Goal: Task Accomplishment & Management: Complete application form

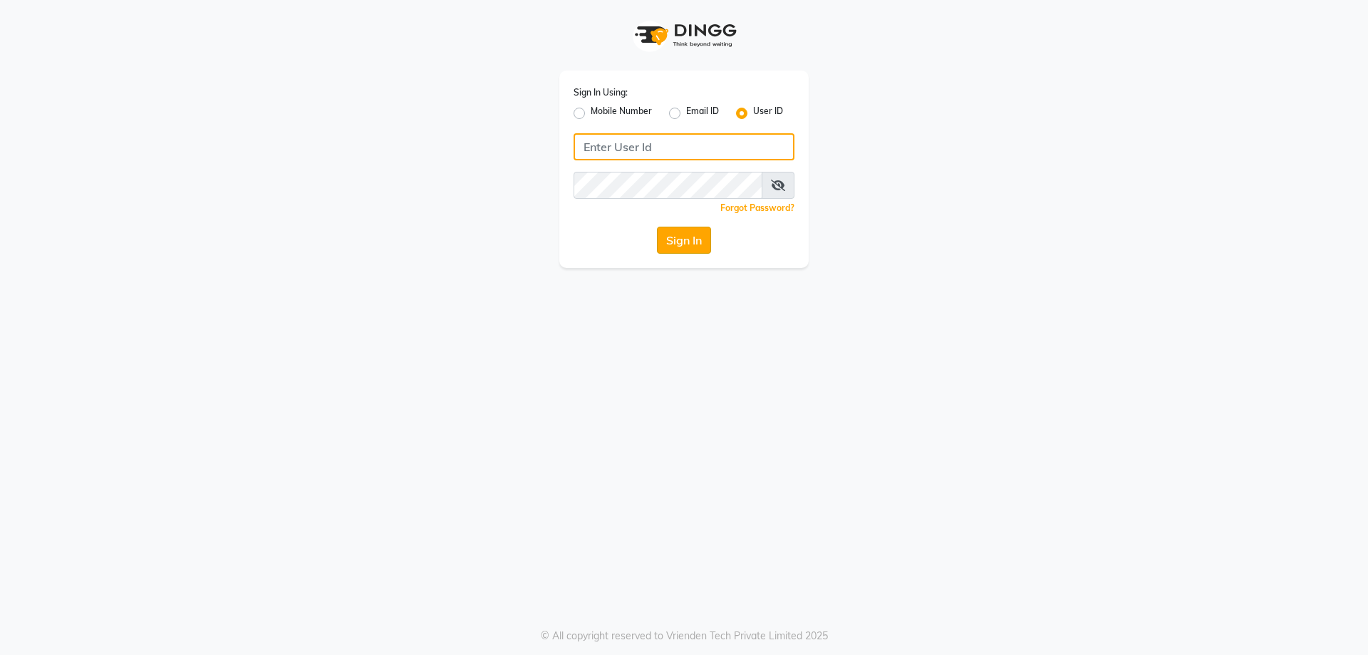
type input "kiyaraa"
click at [692, 237] on button "Sign In" at bounding box center [684, 240] width 54 height 27
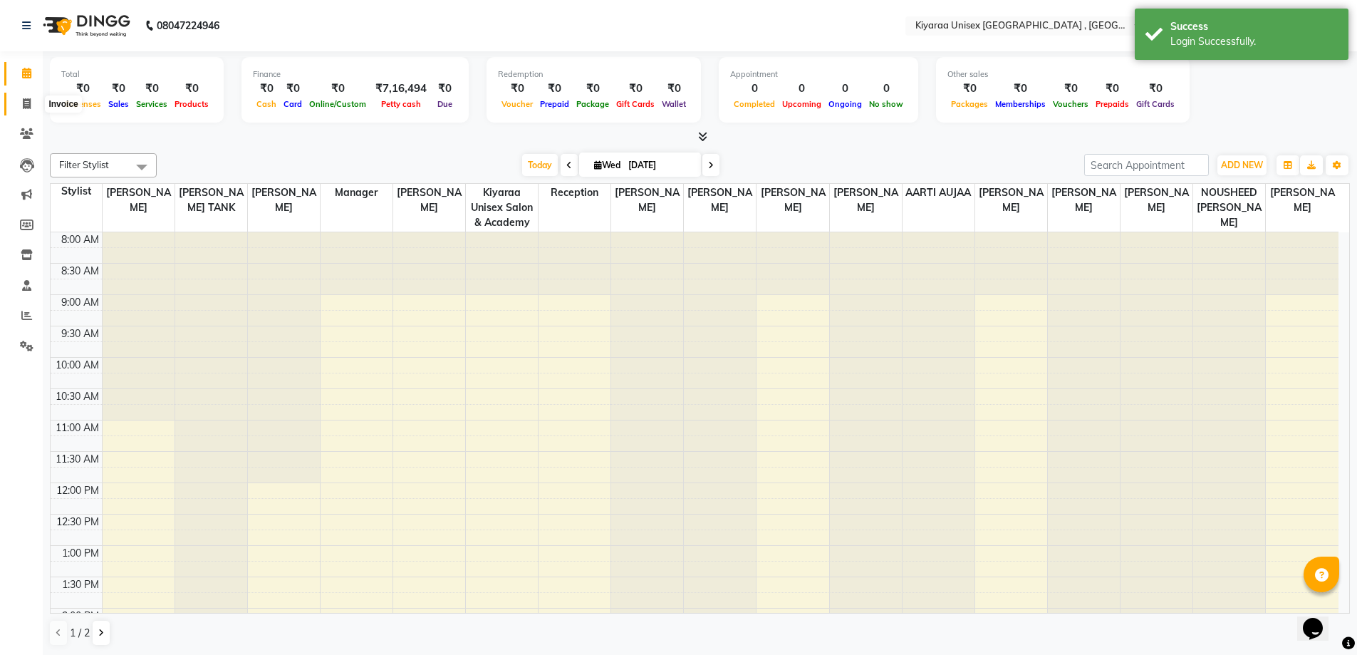
drag, startPoint x: 24, startPoint y: 103, endPoint x: 34, endPoint y: 105, distance: 10.2
click at [24, 104] on icon at bounding box center [27, 103] width 8 height 11
select select "7001"
select select "service"
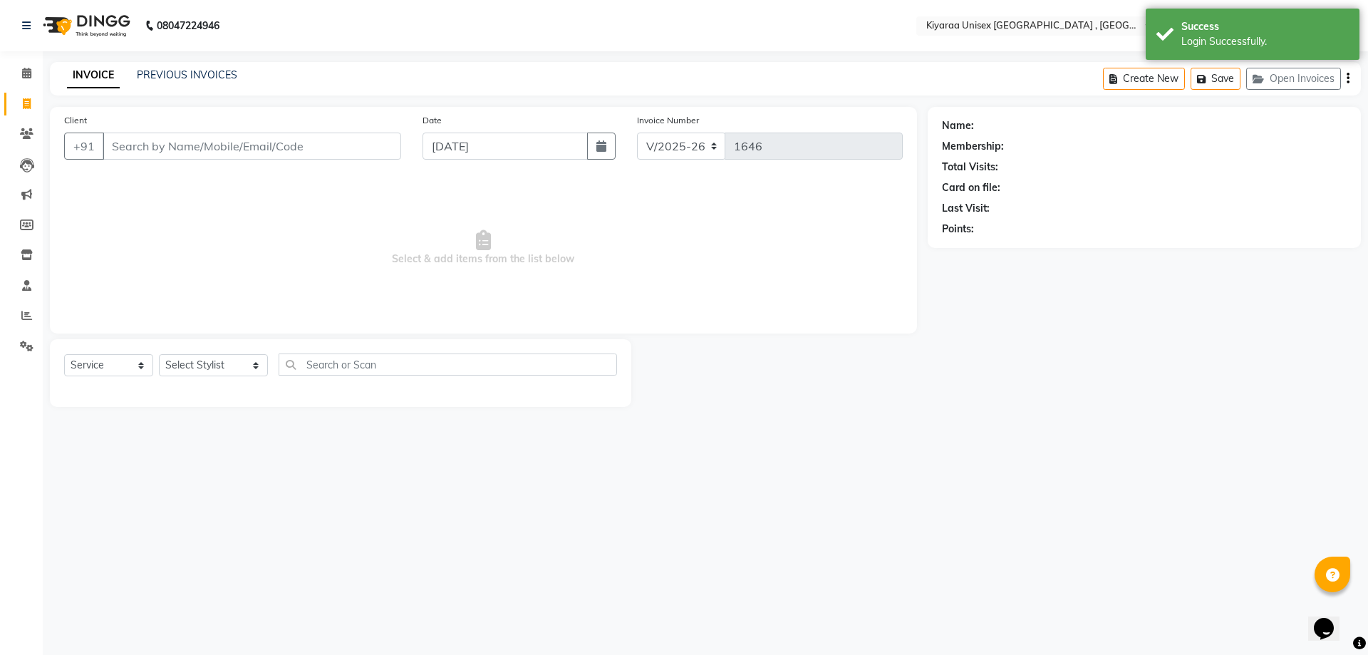
click at [158, 143] on input "Client" at bounding box center [252, 146] width 298 height 27
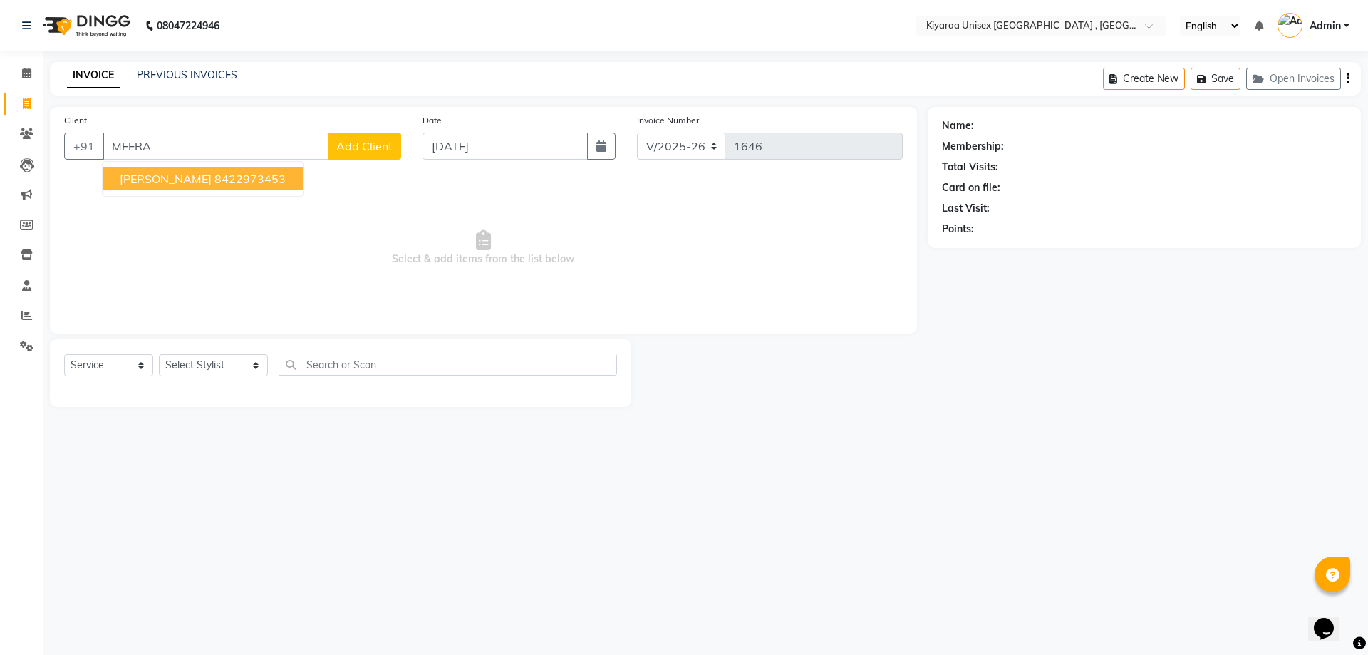
click at [160, 180] on span "[PERSON_NAME]" at bounding box center [166, 179] width 92 height 14
type input "8422973453"
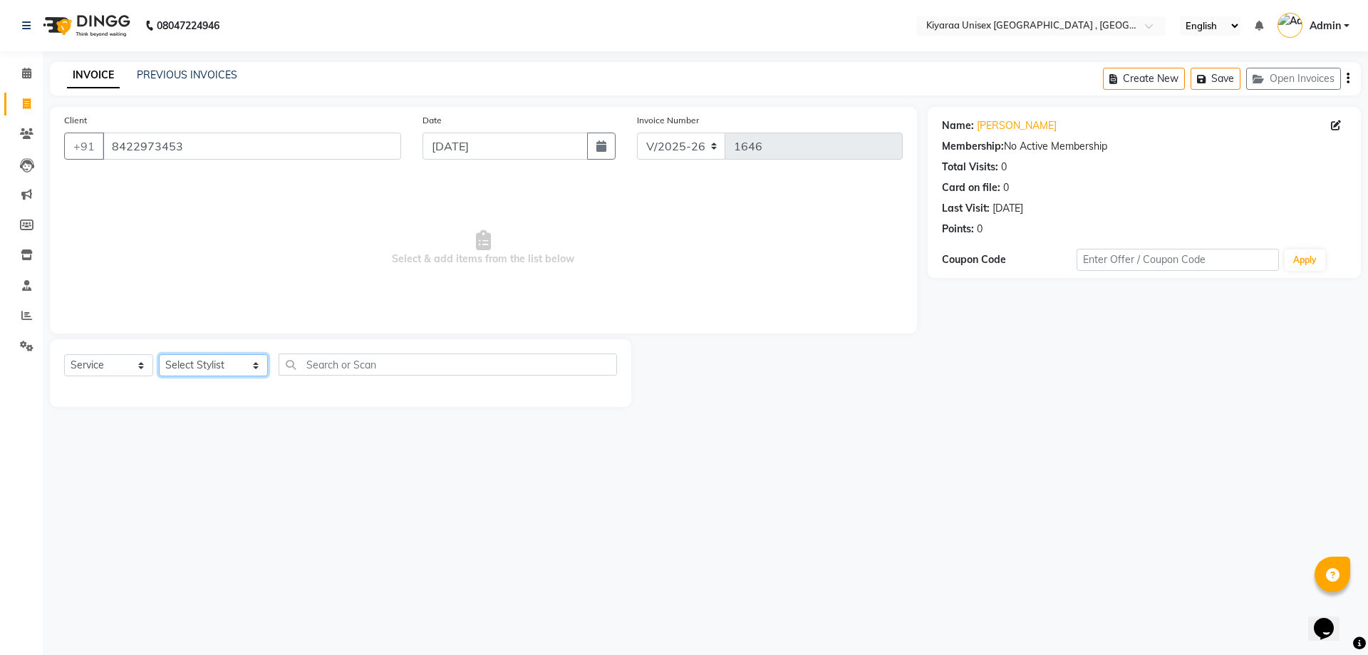
click at [214, 368] on select "Select Stylist AARTI AUJAA [PERSON_NAME] [PERSON_NAME] [PERSON_NAME] [PERSON_NA…" at bounding box center [213, 365] width 109 height 22
select select "89751"
click at [159, 354] on select "Select Stylist AARTI AUJAA [PERSON_NAME] [PERSON_NAME] [PERSON_NAME] [PERSON_NA…" at bounding box center [213, 365] width 109 height 22
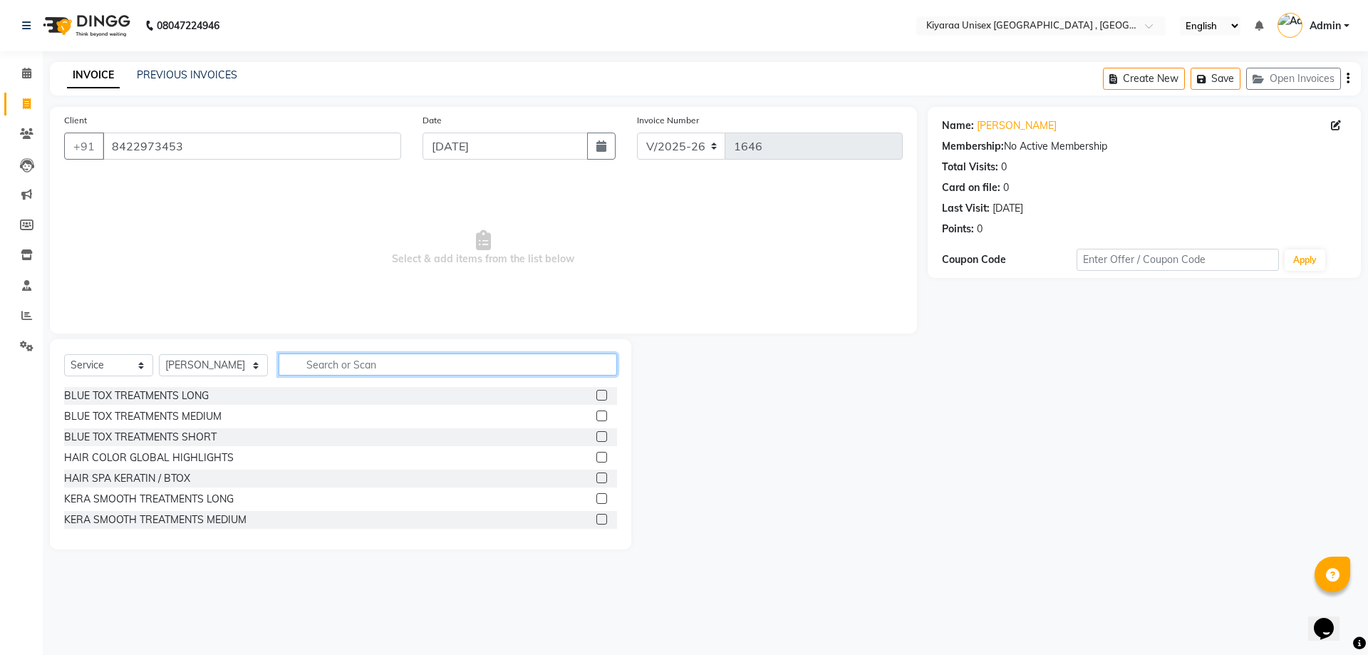
click at [321, 362] on input "text" at bounding box center [448, 364] width 338 height 22
type input "THRE"
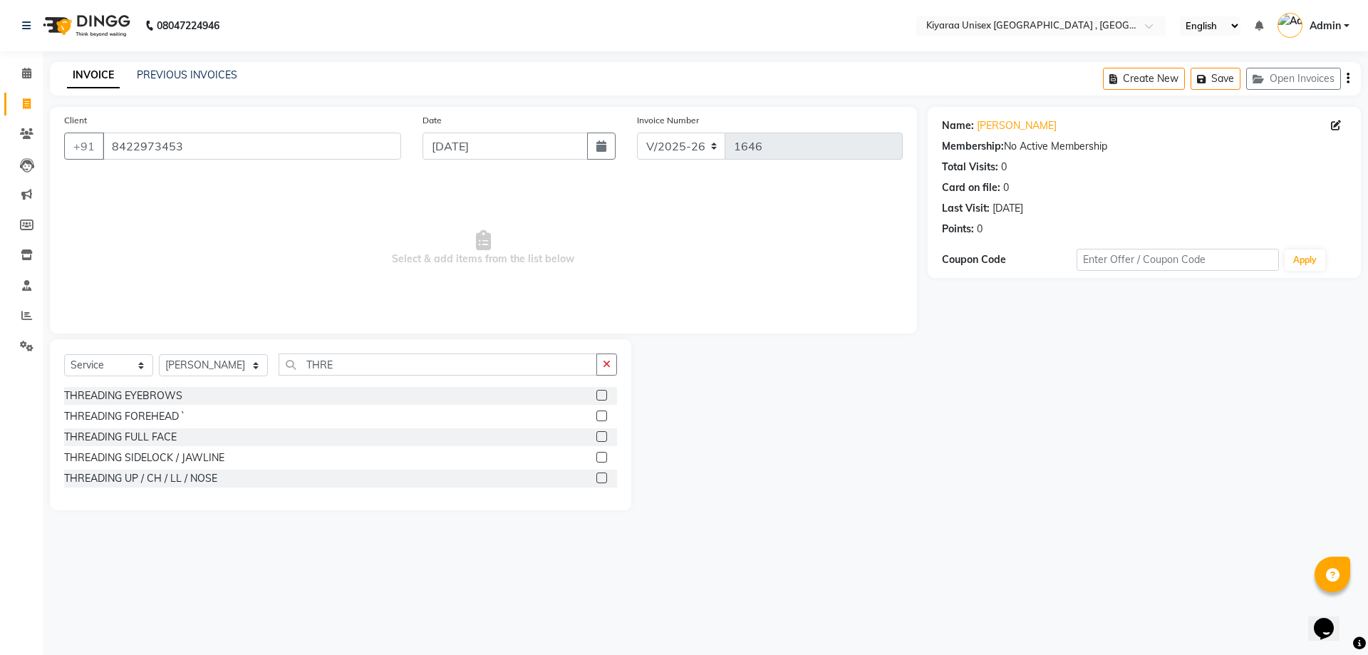
click at [597, 394] on label at bounding box center [601, 395] width 11 height 11
click at [597, 394] on input "checkbox" at bounding box center [600, 395] width 9 height 9
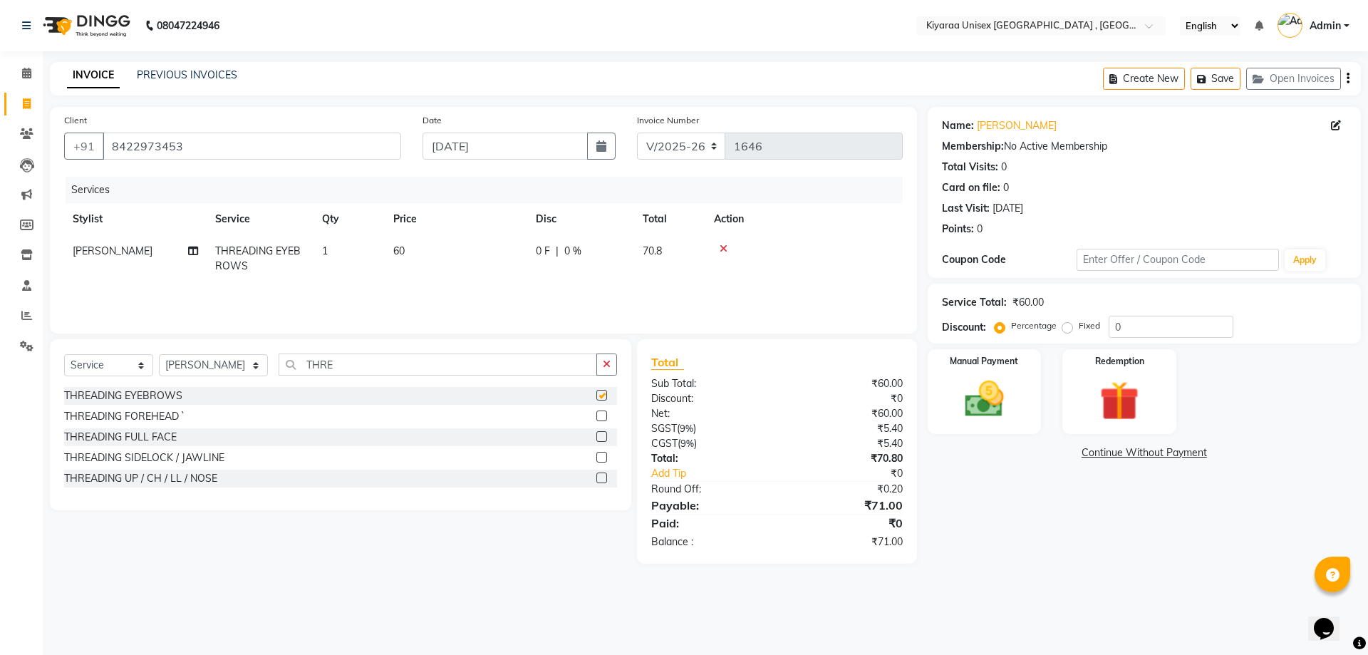
checkbox input "false"
click at [1022, 389] on div "Manual Payment" at bounding box center [984, 392] width 118 height 88
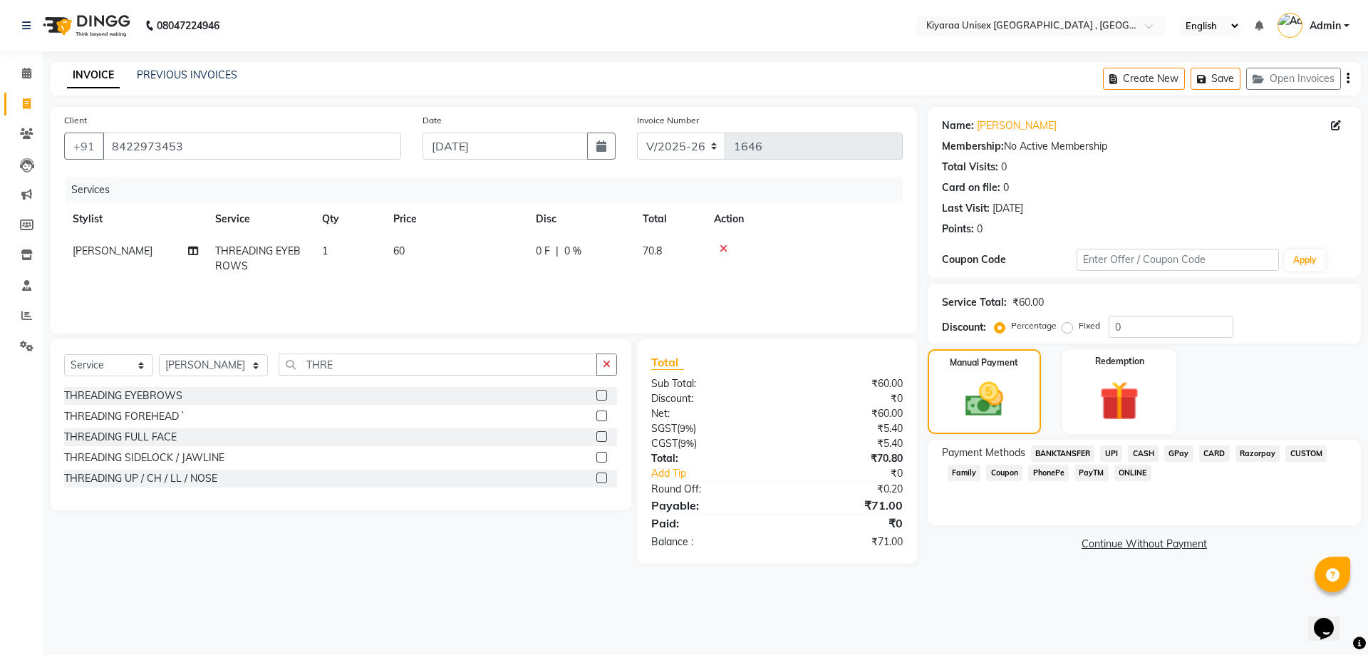
click at [1259, 452] on span "Razorpay" at bounding box center [1257, 453] width 45 height 16
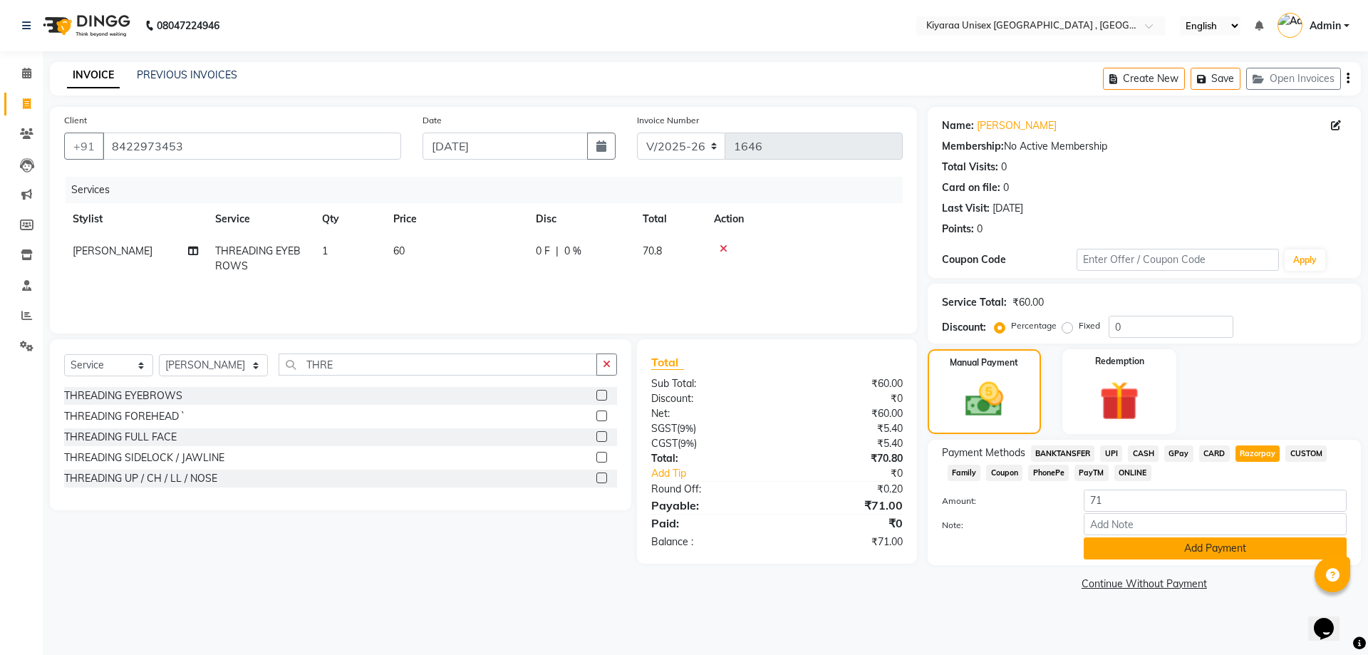
click at [1112, 548] on button "Add Payment" at bounding box center [1215, 548] width 263 height 22
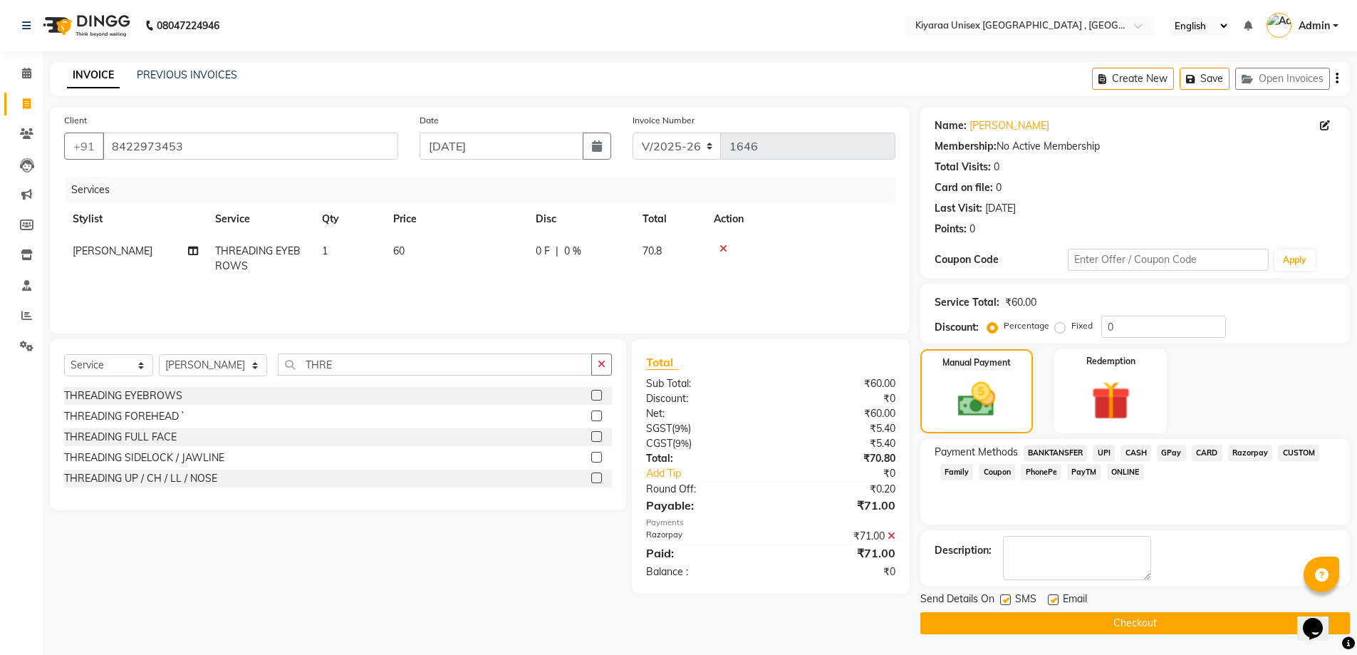
click at [1005, 599] on label at bounding box center [1005, 599] width 11 height 11
click at [1005, 599] on input "checkbox" at bounding box center [1004, 600] width 9 height 9
checkbox input "false"
click at [1054, 598] on label at bounding box center [1053, 599] width 11 height 11
click at [1054, 598] on input "checkbox" at bounding box center [1052, 600] width 9 height 9
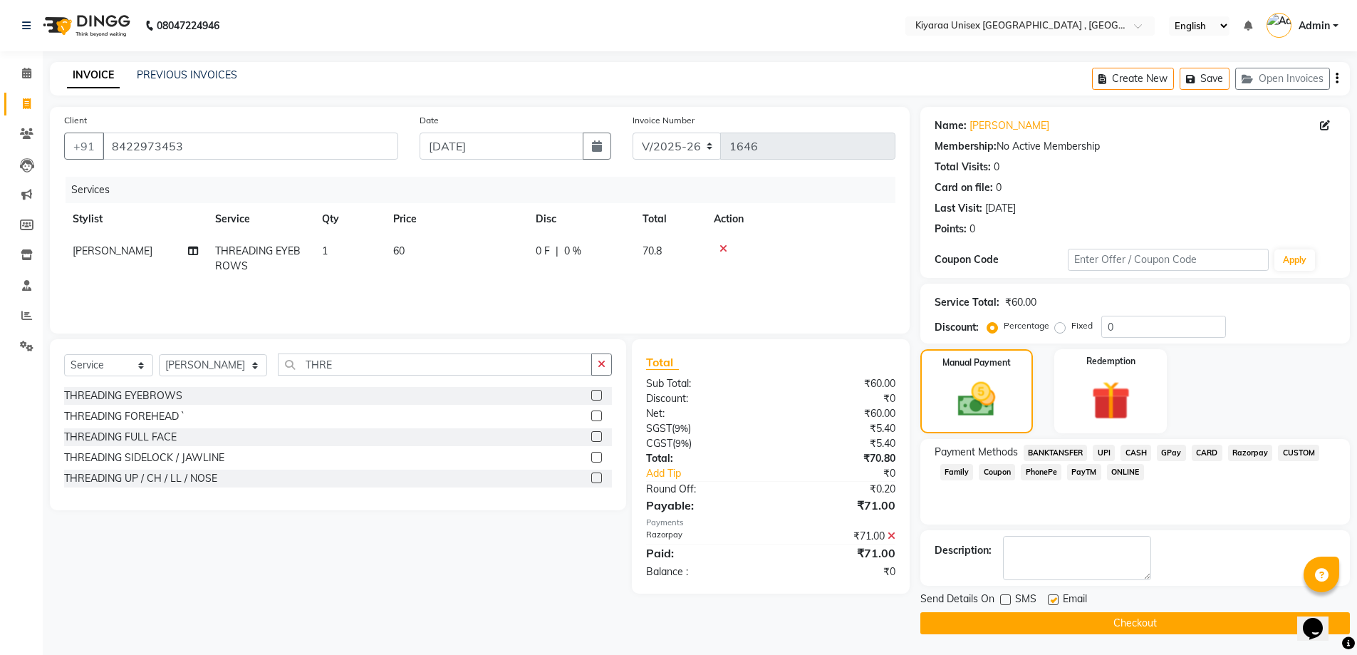
checkbox input "false"
click at [1042, 618] on button "Checkout" at bounding box center [1135, 623] width 430 height 22
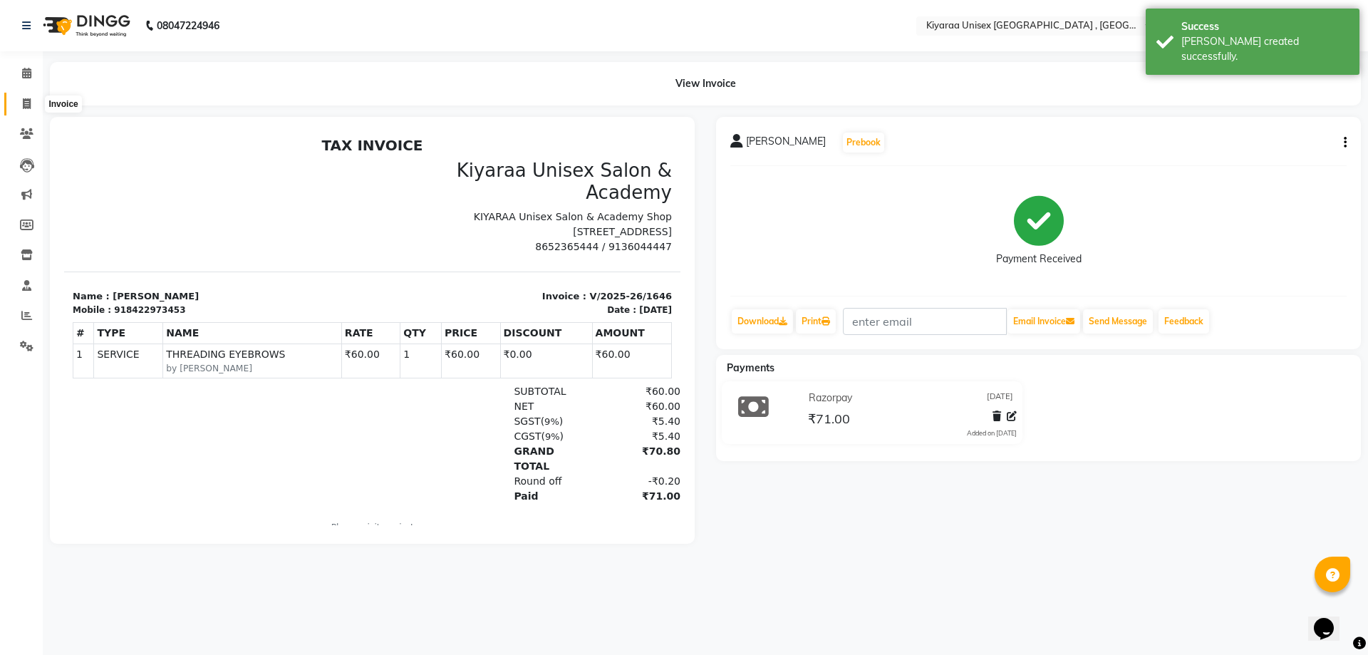
click at [26, 104] on icon at bounding box center [27, 103] width 8 height 11
select select "7001"
select select "service"
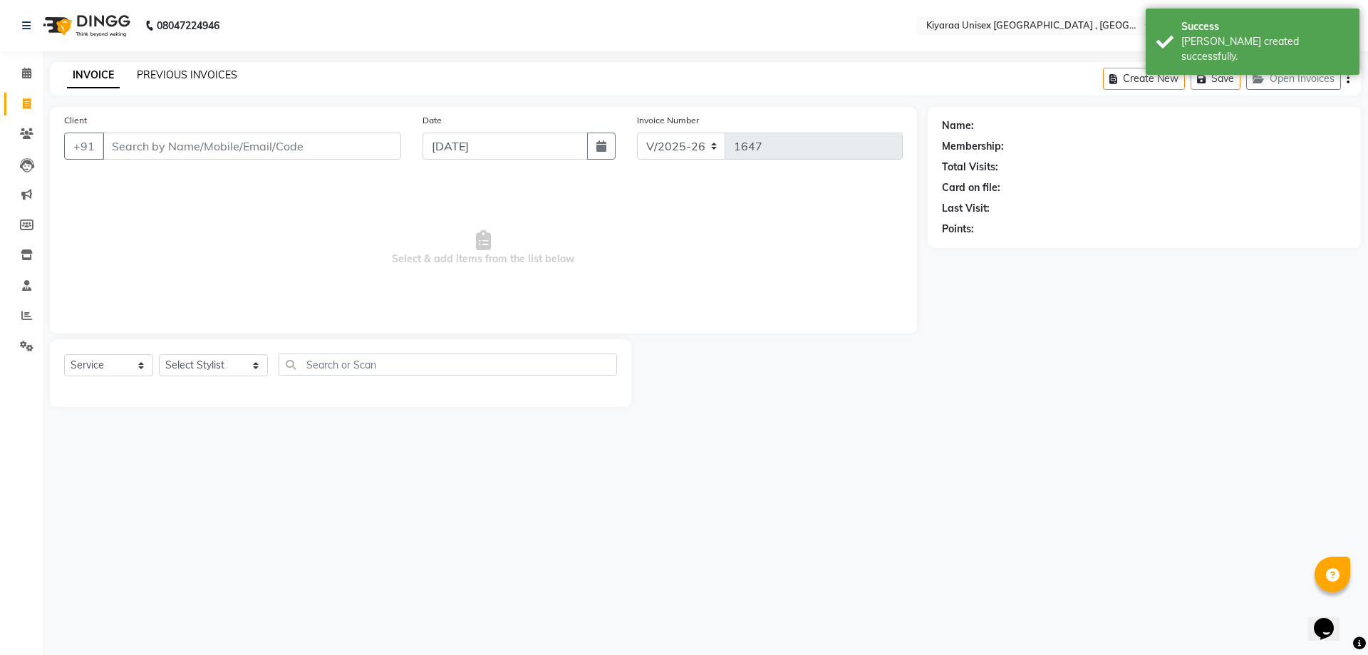
click at [187, 75] on link "PREVIOUS INVOICES" at bounding box center [187, 74] width 100 height 13
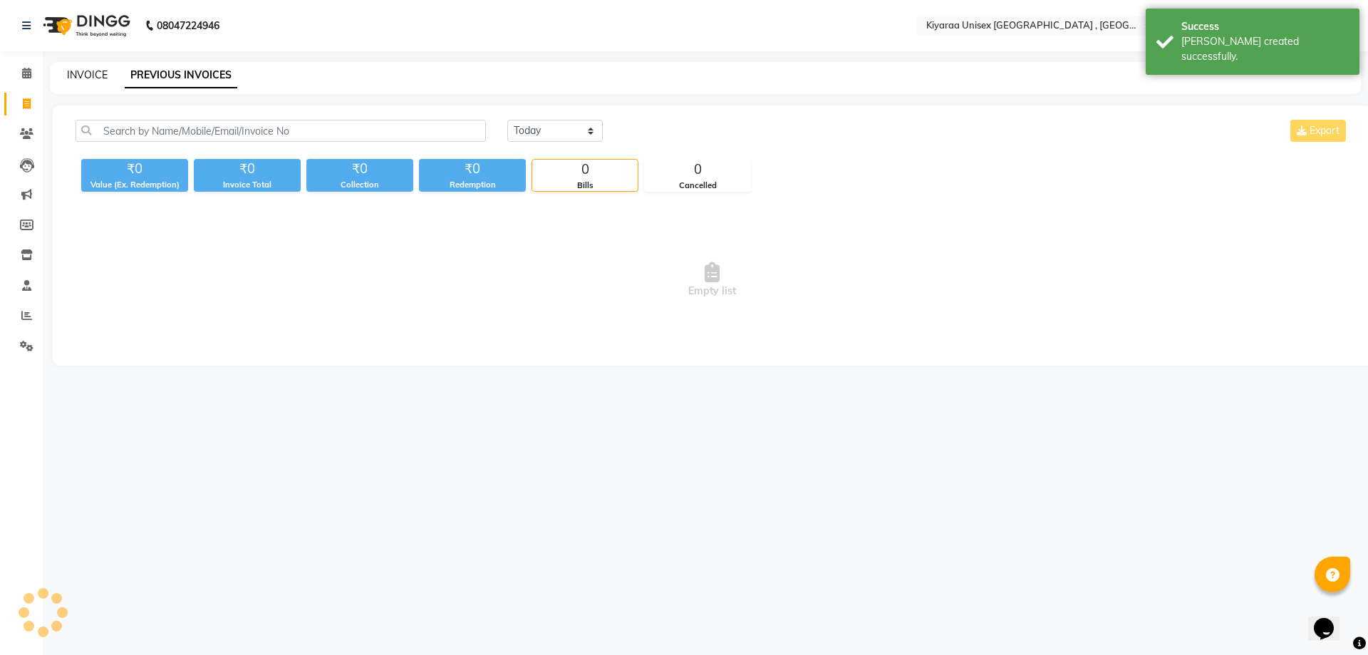
click at [88, 71] on link "INVOICE" at bounding box center [87, 74] width 41 height 13
select select "service"
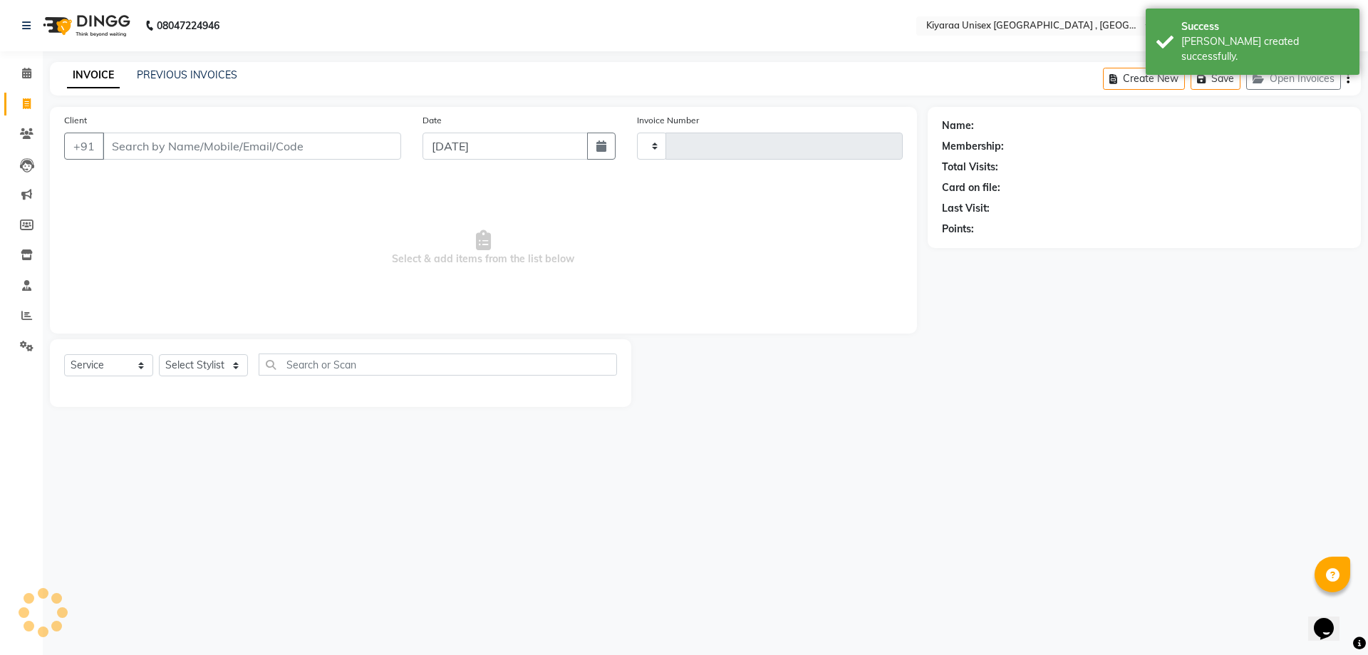
type input "1647"
select select "7001"
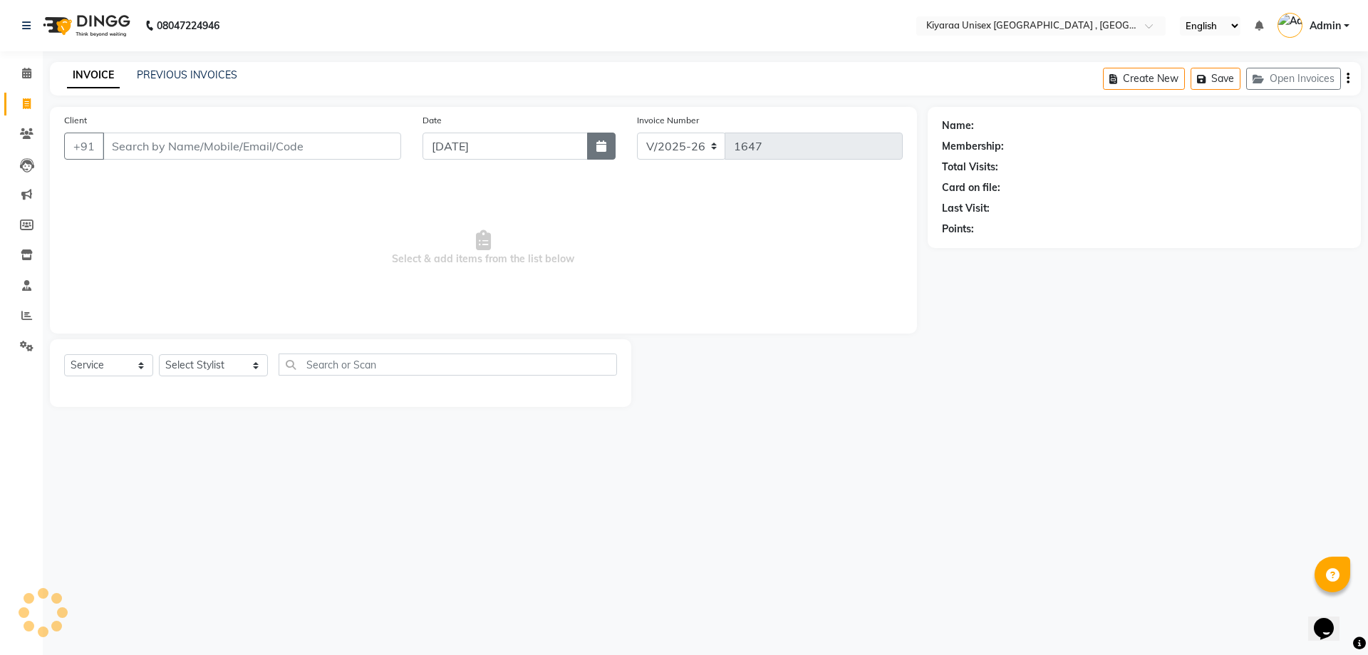
click at [596, 144] on icon "button" at bounding box center [601, 145] width 10 height 11
select select "9"
select select "2025"
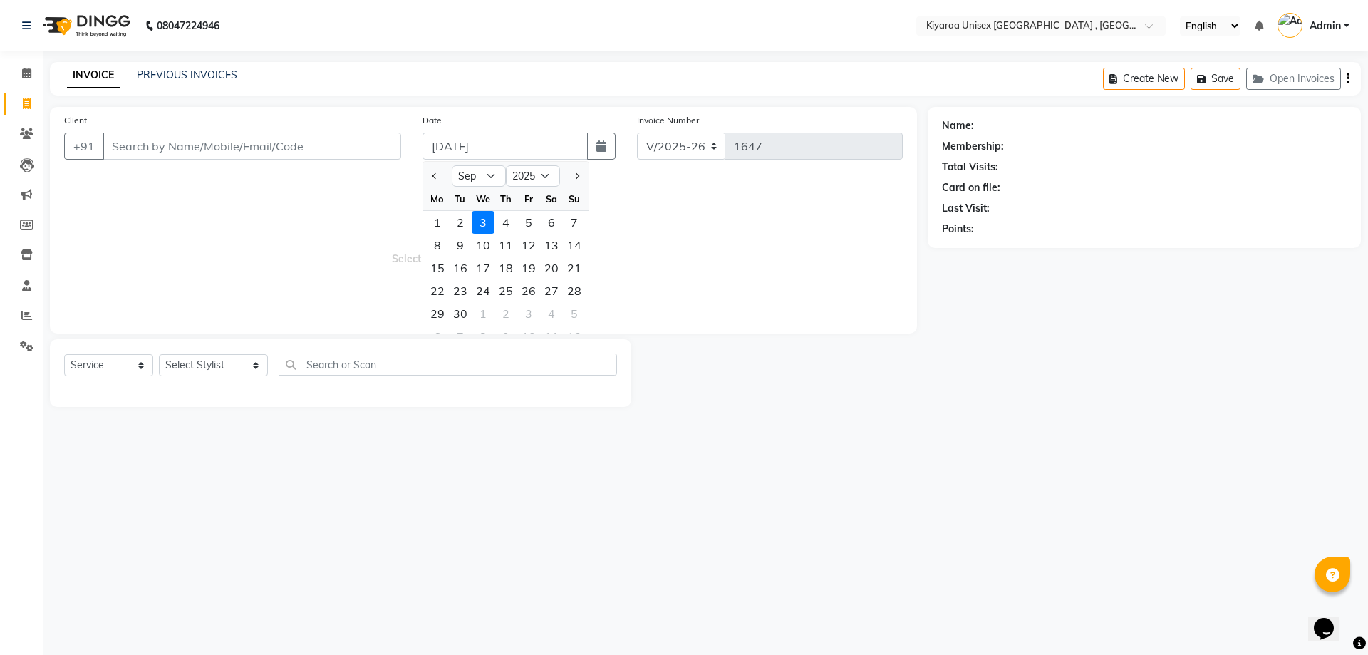
click at [218, 186] on span "Select & add items from the list below" at bounding box center [483, 248] width 839 height 142
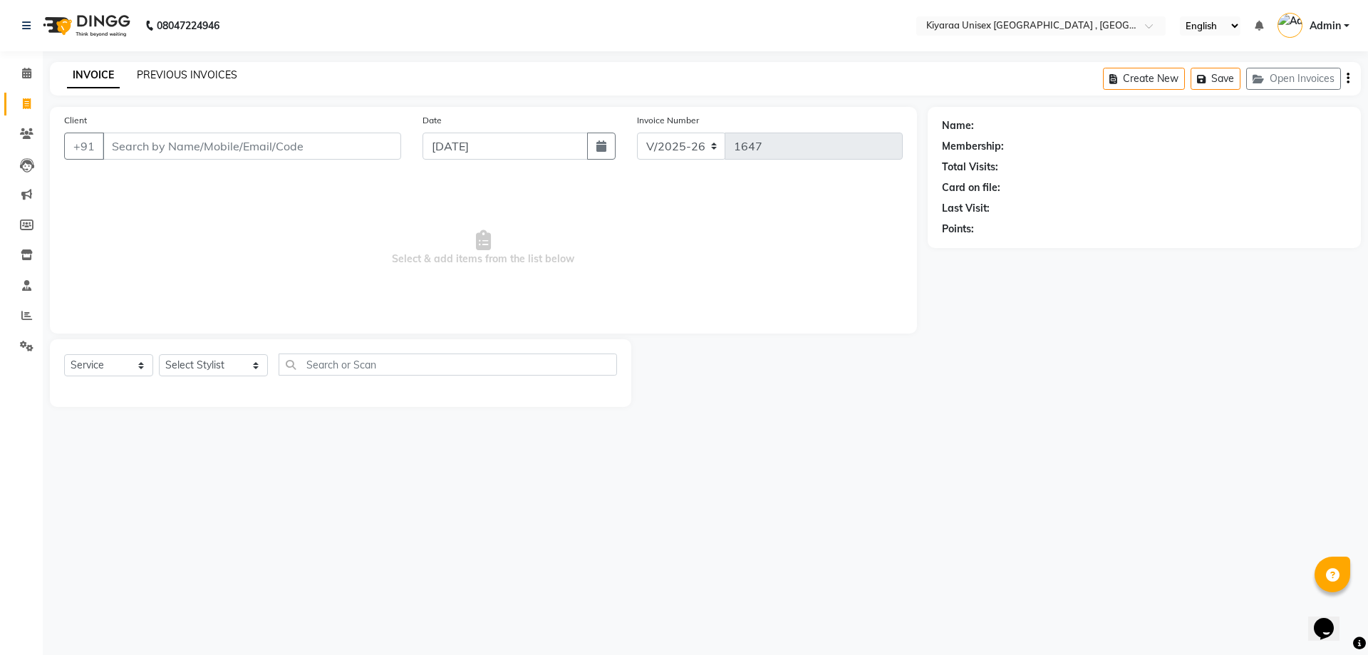
click at [212, 76] on link "PREVIOUS INVOICES" at bounding box center [187, 74] width 100 height 13
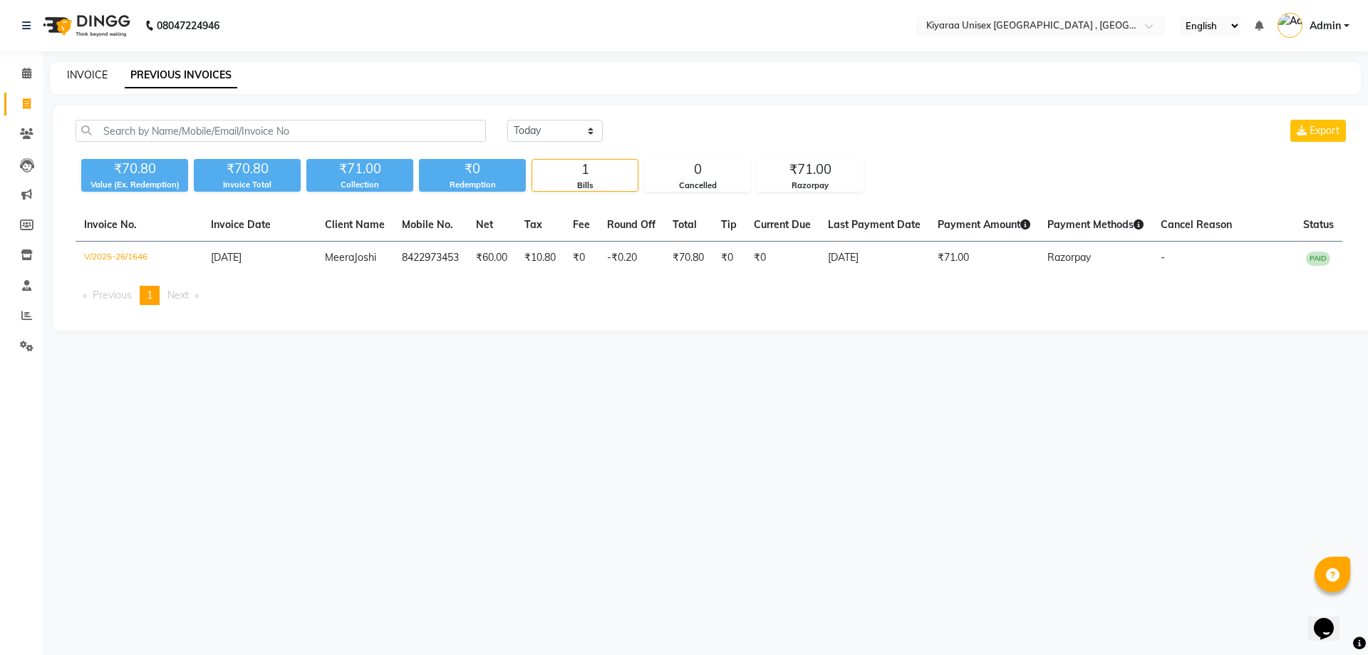
click at [79, 73] on link "INVOICE" at bounding box center [87, 74] width 41 height 13
select select "7001"
select select "service"
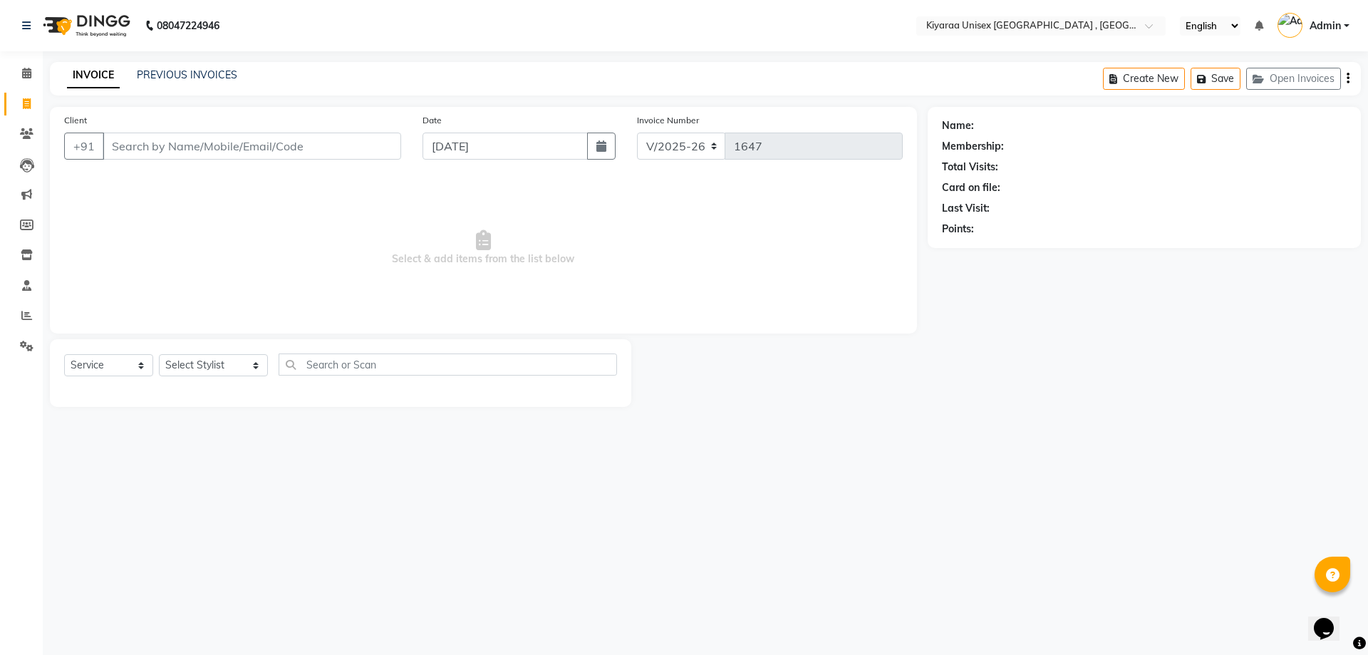
click at [1206, 500] on div "08047224946 Select Location × Kiyaraa Unisex Salon & Academy , [GEOGRAPHIC_DATA…" at bounding box center [684, 327] width 1368 height 655
